Goal: Information Seeking & Learning: Learn about a topic

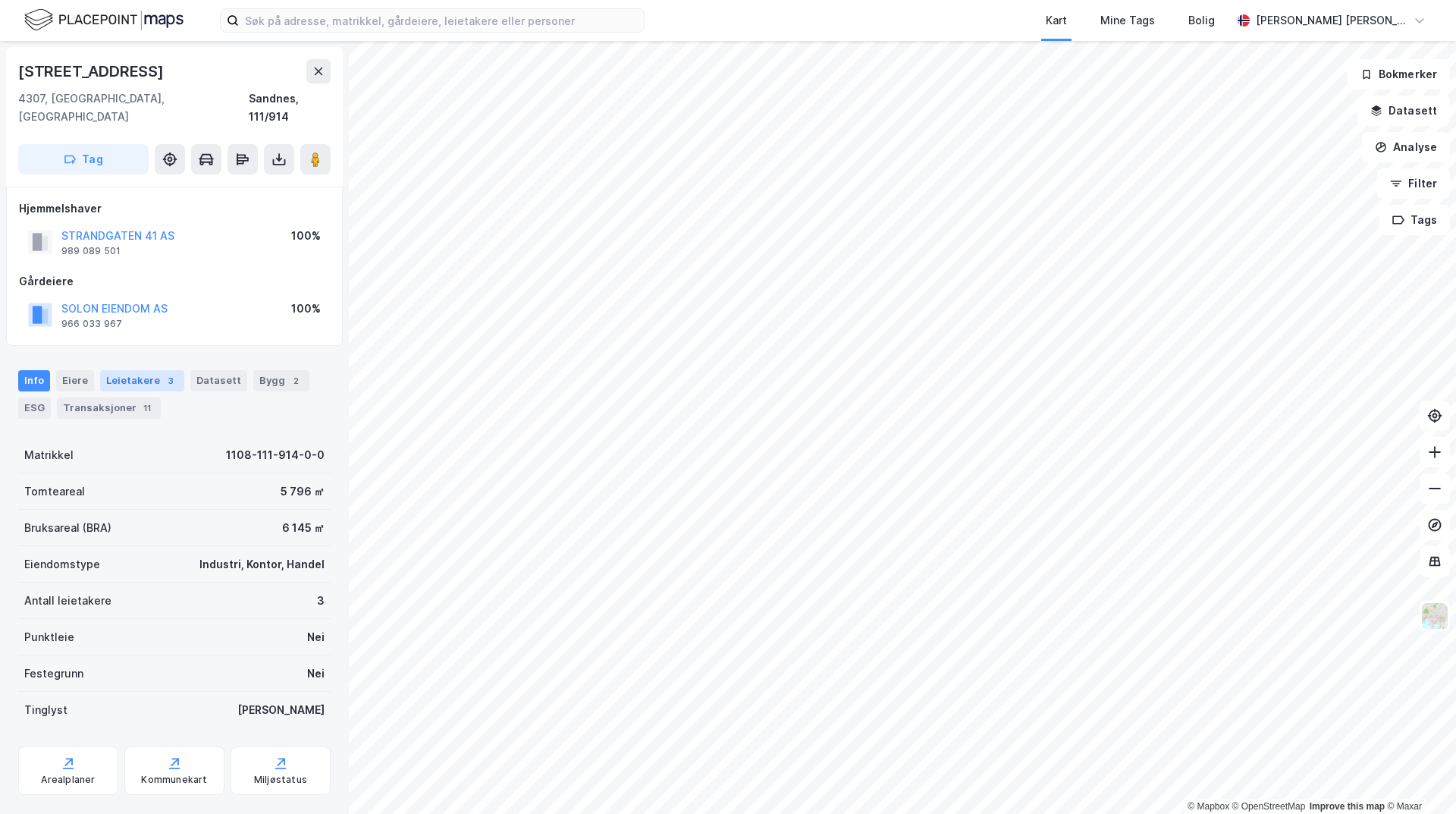
click at [142, 370] on div "Leietakere 3" at bounding box center [142, 380] width 84 height 21
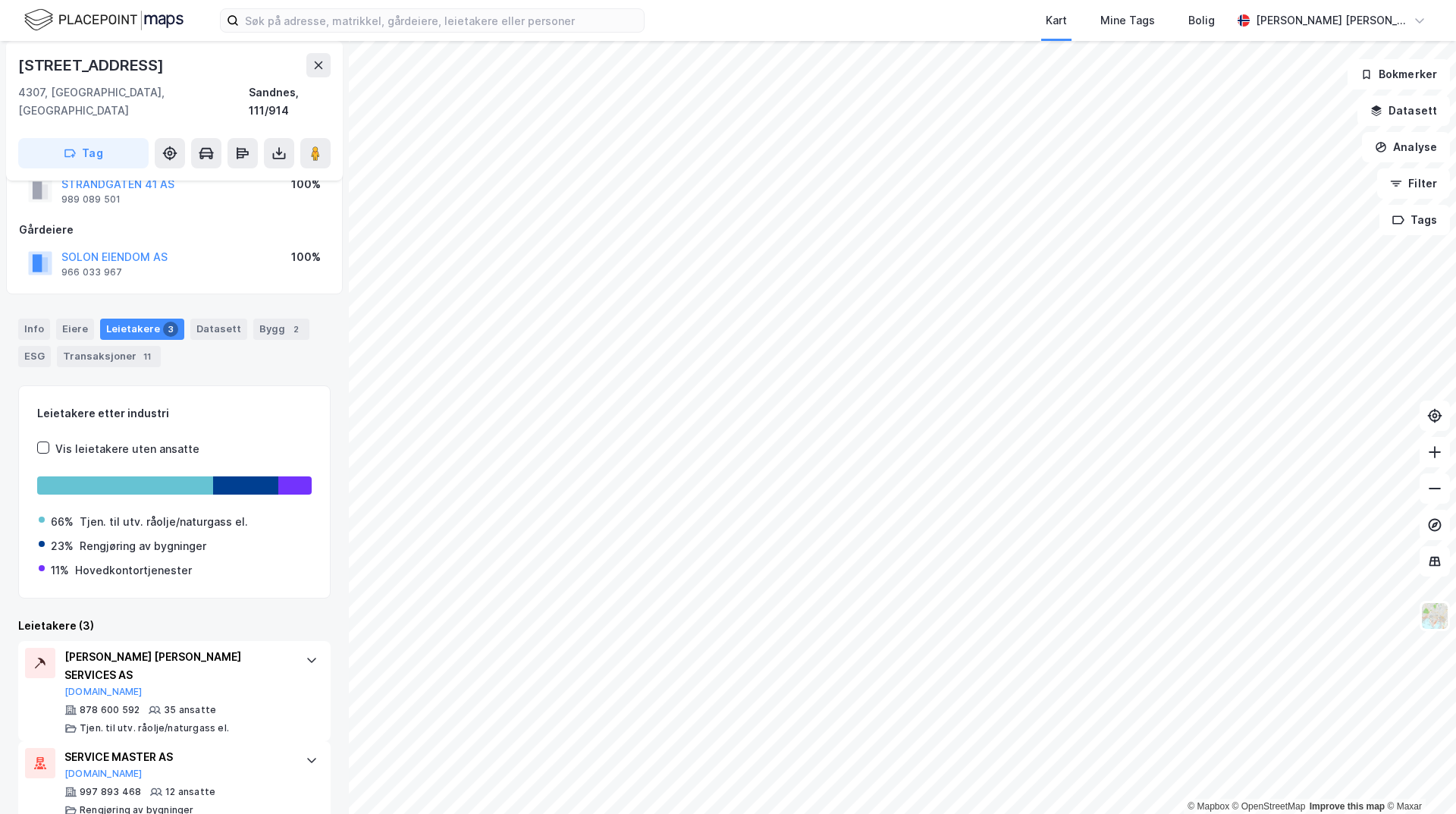
scroll to position [124, 0]
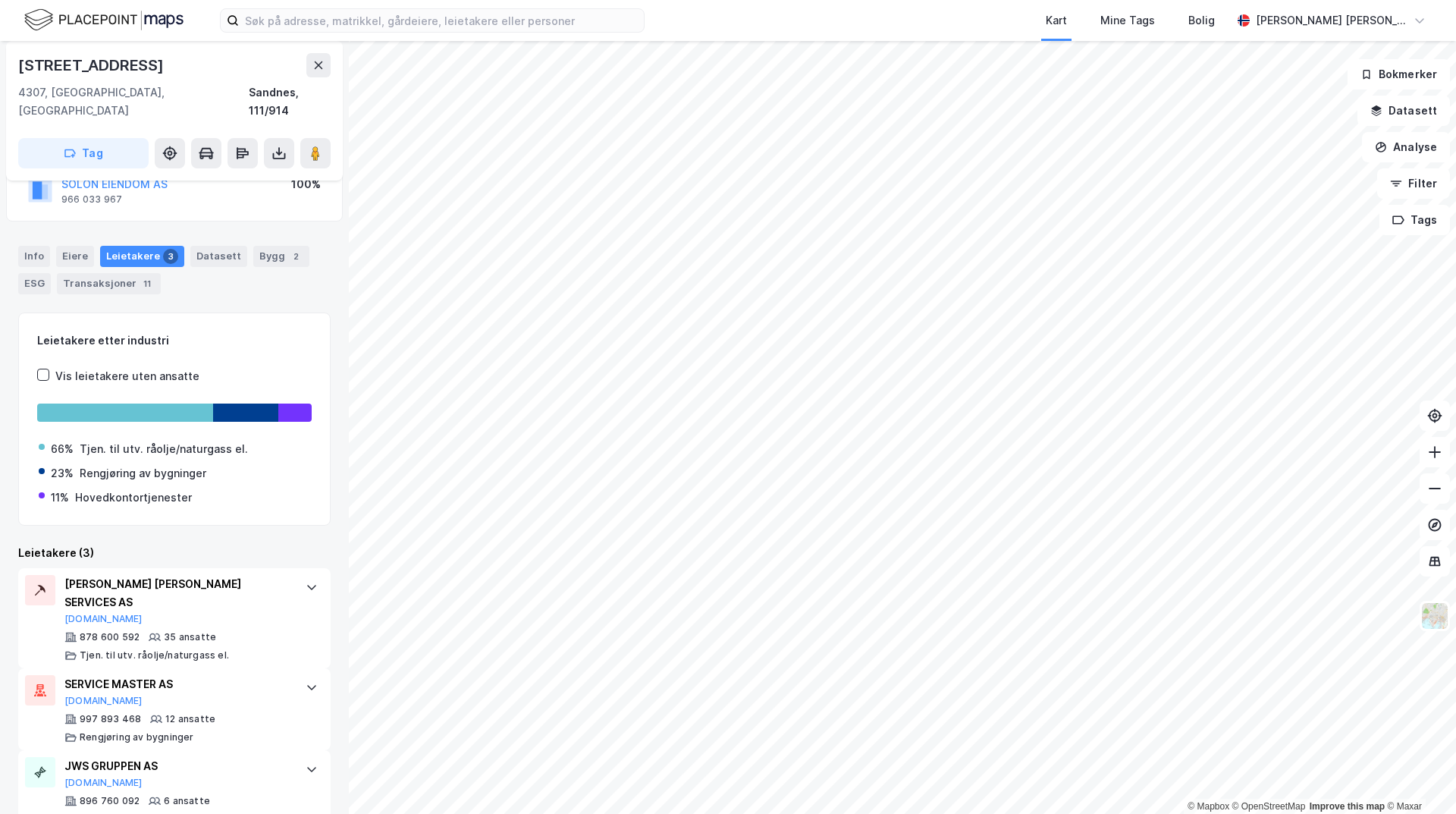
click at [110, 273] on div "Transaksjoner 11" at bounding box center [108, 283] width 104 height 21
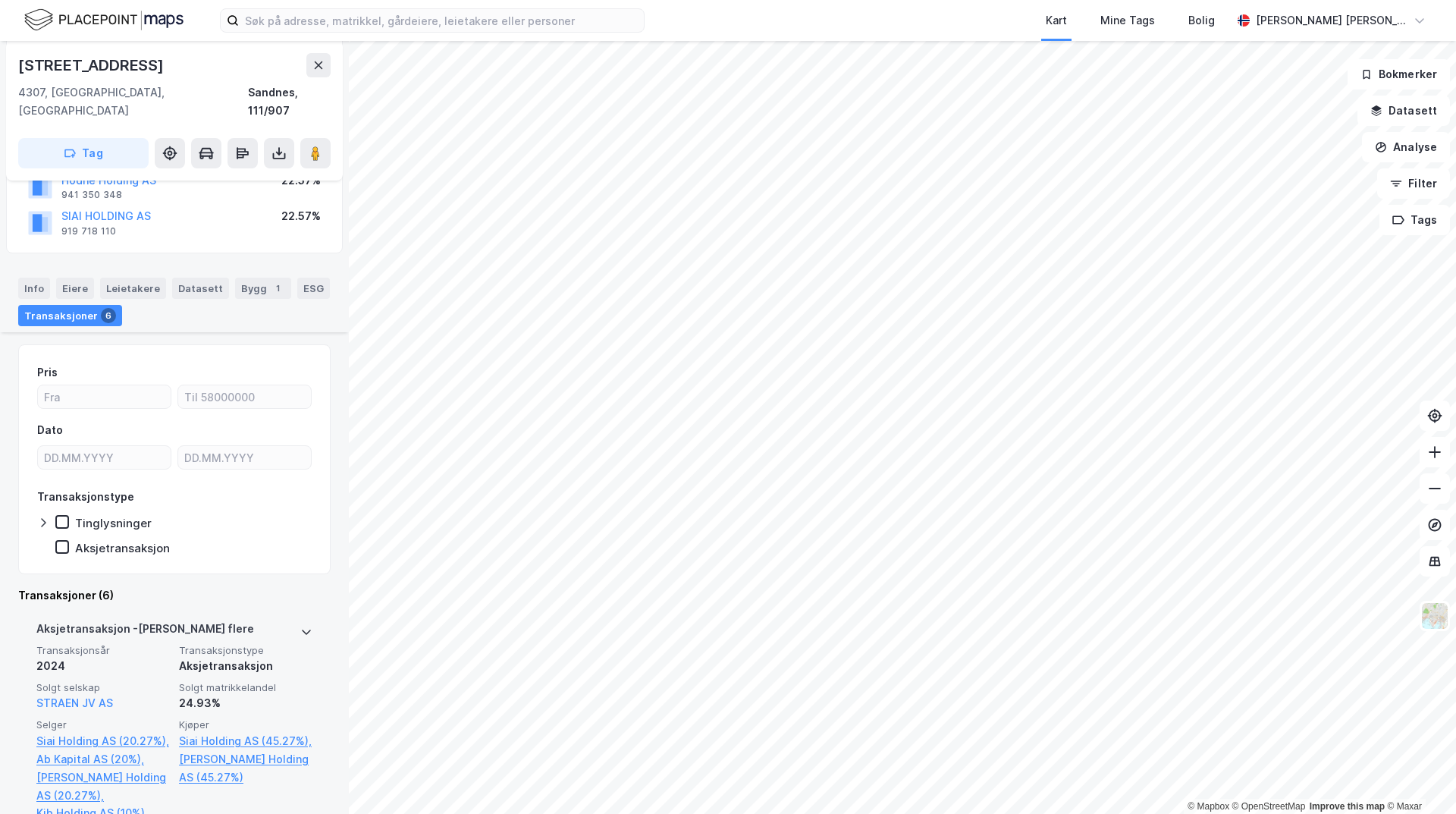
scroll to position [304, 0]
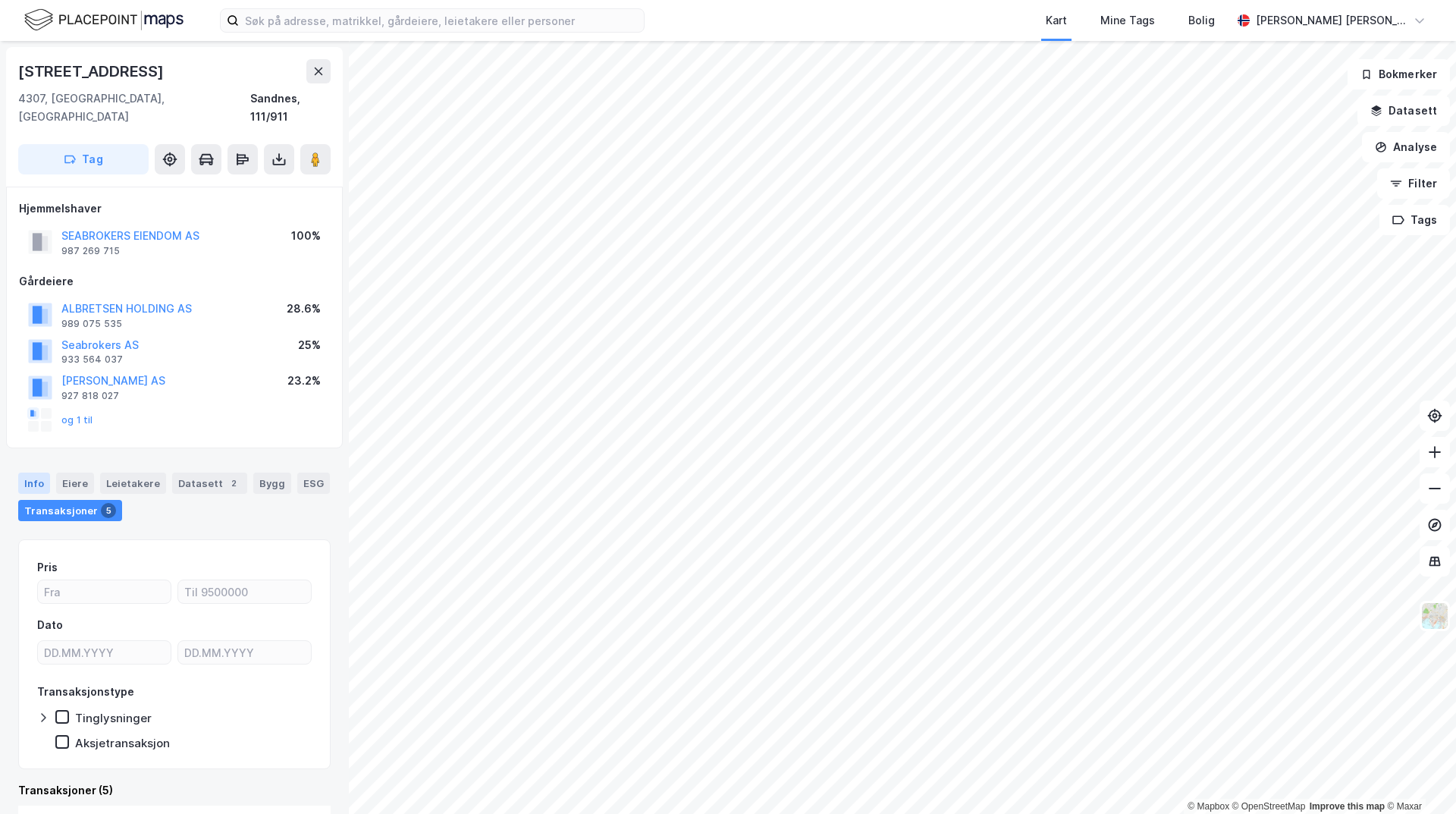
drag, startPoint x: 24, startPoint y: 473, endPoint x: 48, endPoint y: 473, distance: 24.0
click at [24, 473] on div "Info" at bounding box center [35, 482] width 32 height 21
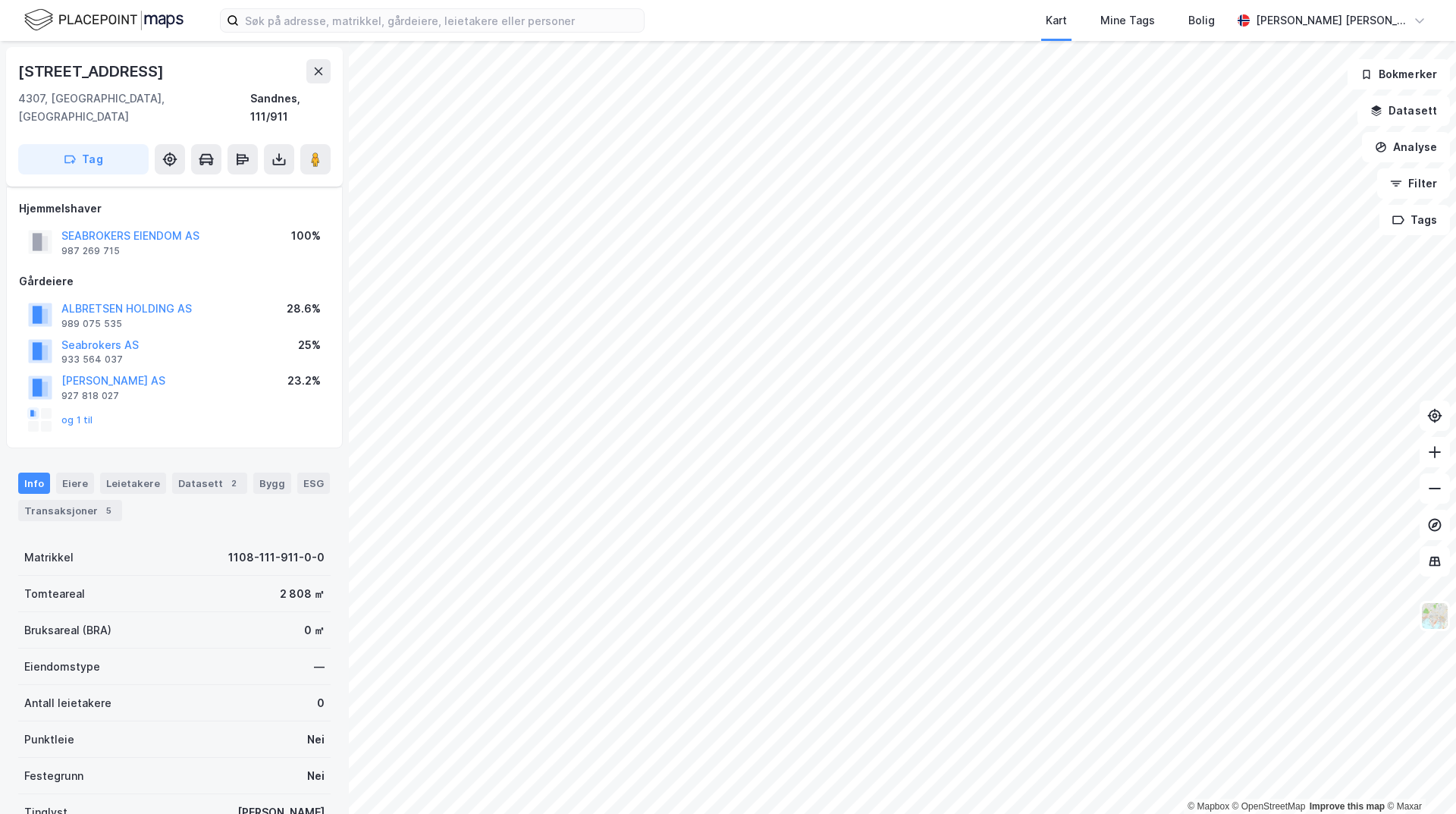
scroll to position [115, 0]
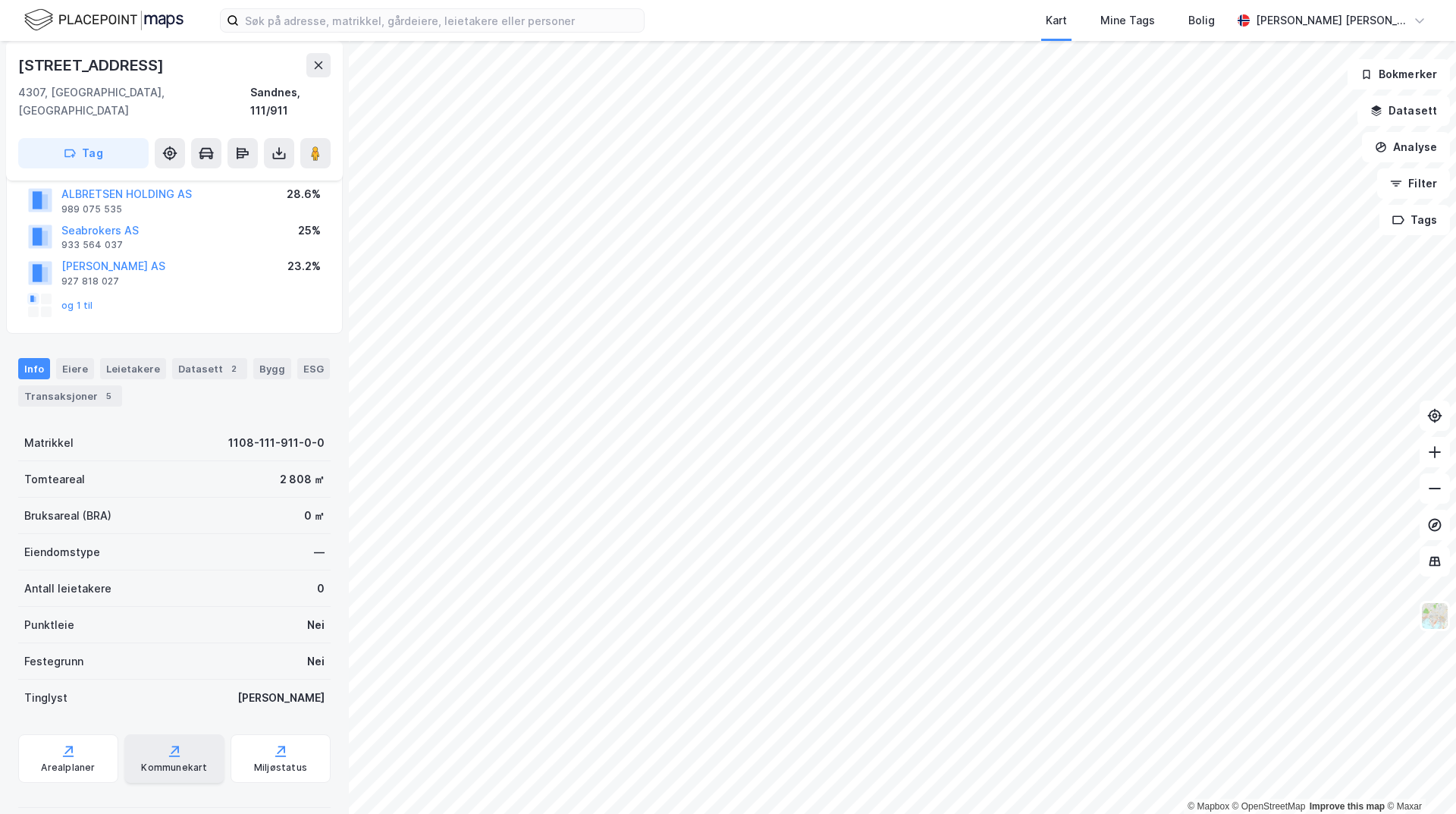
click at [149, 741] on div "Kommunekart" at bounding box center [174, 759] width 100 height 49
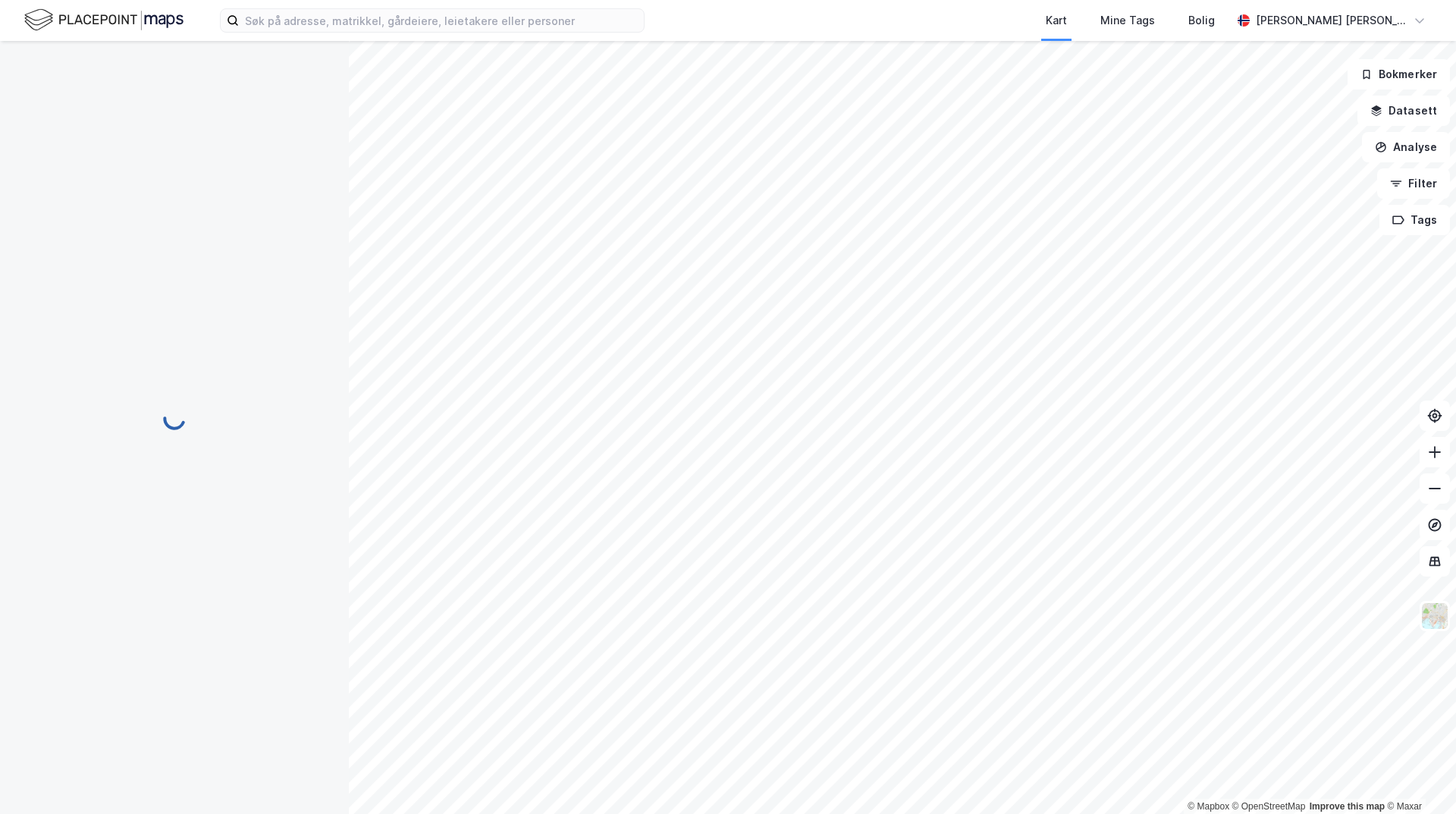
scroll to position [11, 0]
